Goal: Transaction & Acquisition: Subscribe to service/newsletter

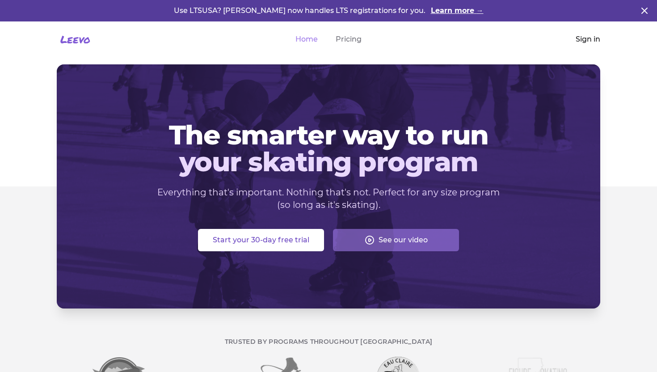
click at [583, 36] on link "Sign in" at bounding box center [588, 39] width 25 height 11
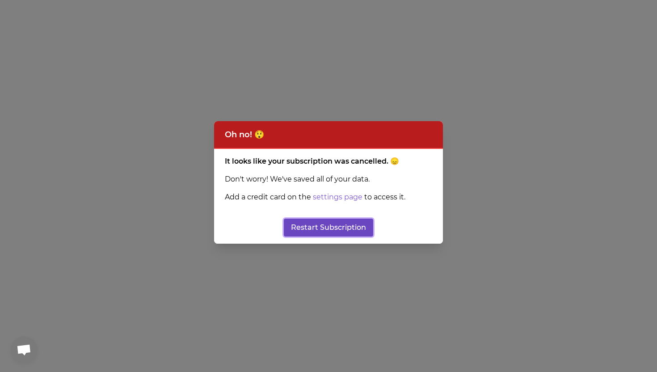
click at [343, 226] on button "Restart Subscription" at bounding box center [328, 228] width 89 height 18
select select "ID"
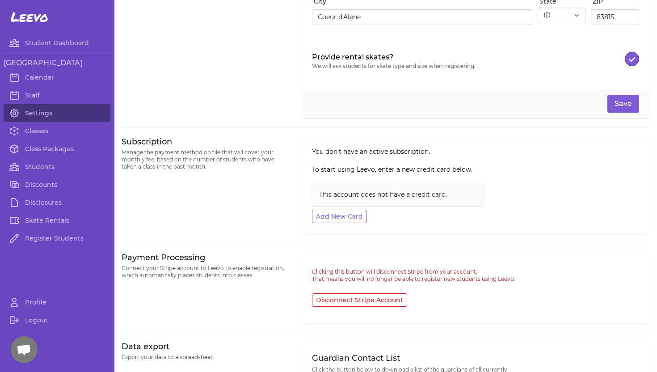
scroll to position [250, 0]
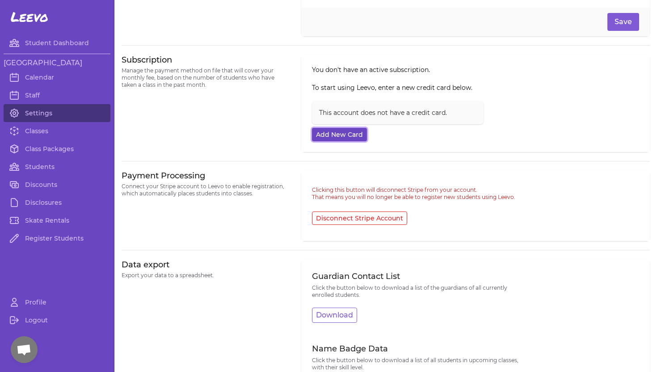
click at [350, 135] on button "Add New Card" at bounding box center [339, 134] width 55 height 13
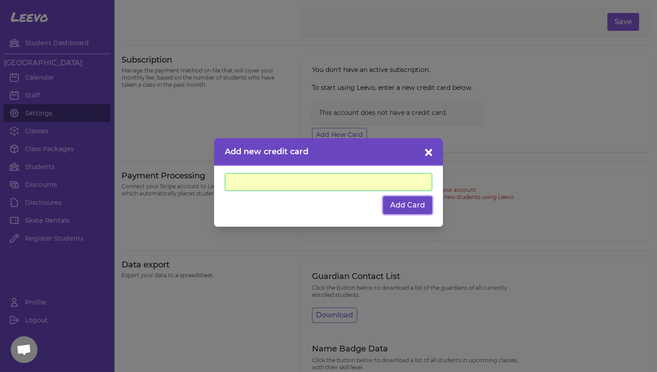
click at [417, 208] on button "Add Card" at bounding box center [407, 205] width 49 height 18
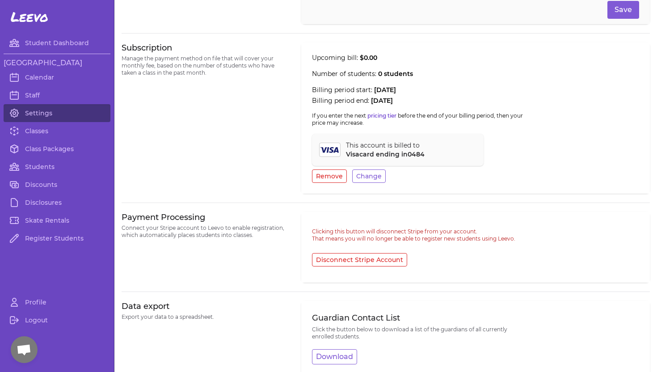
scroll to position [263, 0]
click at [42, 76] on link "Calendar" at bounding box center [57, 77] width 107 height 18
